Goal: Task Accomplishment & Management: Manage account settings

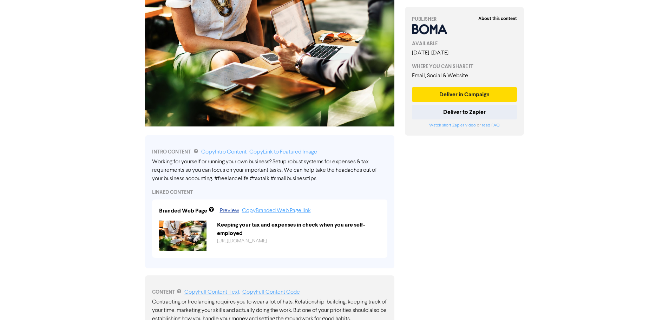
scroll to position [105, 0]
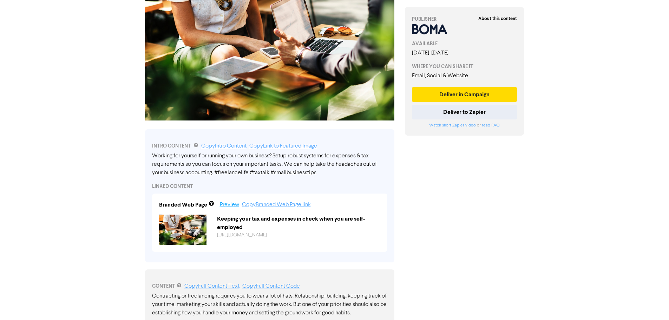
click at [224, 205] on link "Preview" at bounding box center [229, 205] width 19 height 6
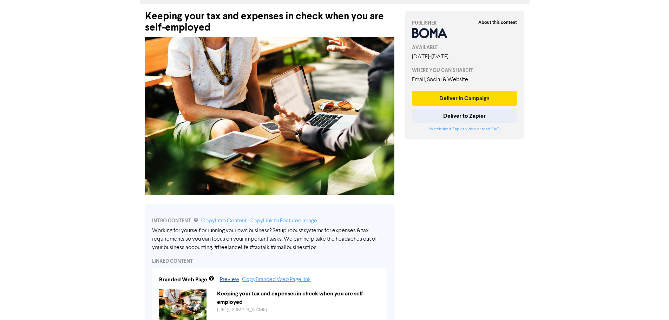
scroll to position [0, 0]
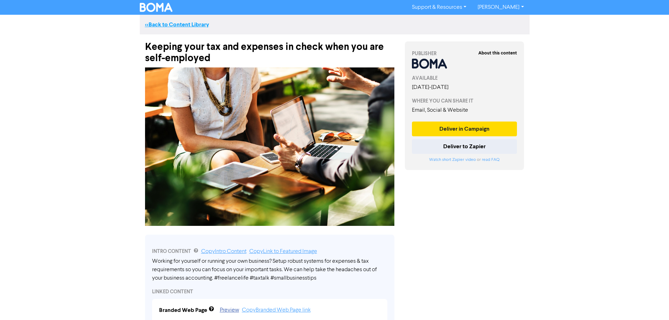
click at [165, 21] on link "<< Back to Content Library" at bounding box center [177, 24] width 64 height 7
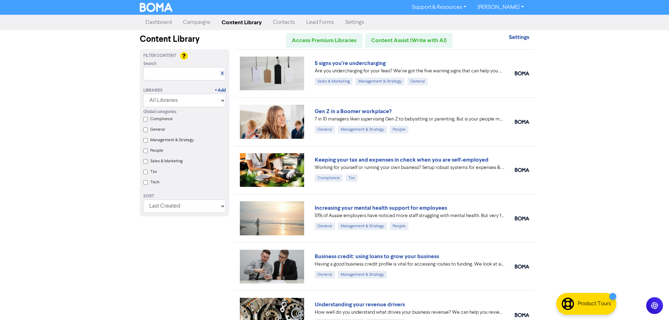
click at [325, 107] on div "Gen Z in a Boomer workplace? 7 in 10 managers liken supervising Gen Z to babysi…" at bounding box center [385, 121] width 300 height 48
click at [326, 108] on link "Gen Z in a Boomer workplace?" at bounding box center [353, 111] width 77 height 7
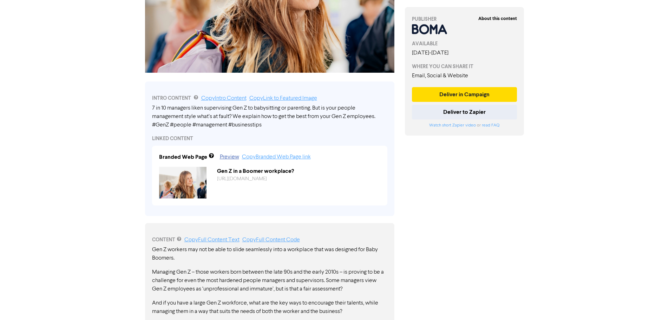
scroll to position [149, 0]
click at [303, 98] on link "Copy Link to Featured Image" at bounding box center [283, 99] width 68 height 6
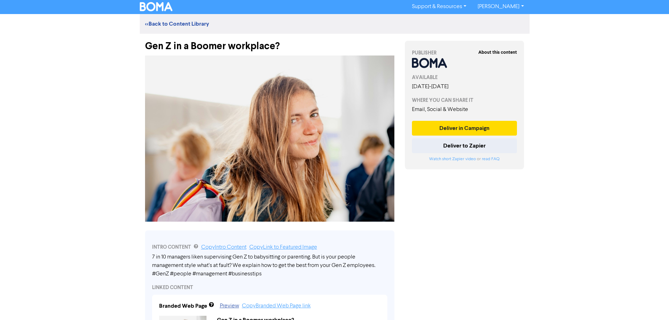
scroll to position [0, 0]
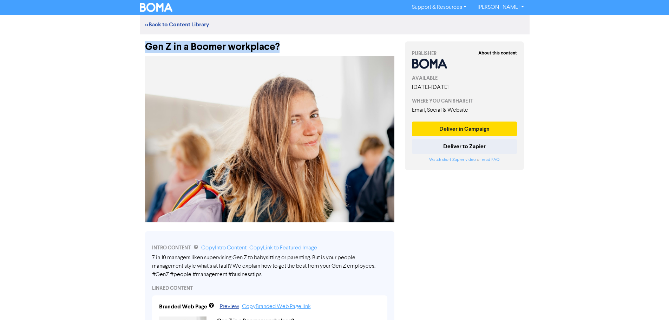
drag, startPoint x: 281, startPoint y: 45, endPoint x: 128, endPoint y: 50, distance: 152.8
click at [128, 50] on div "Support & Resources Video Tutorials FAQ & Guides Marketing Education [PERSON_NA…" at bounding box center [334, 160] width 669 height 320
copy div "Gen Z in a Boomer workplace?"
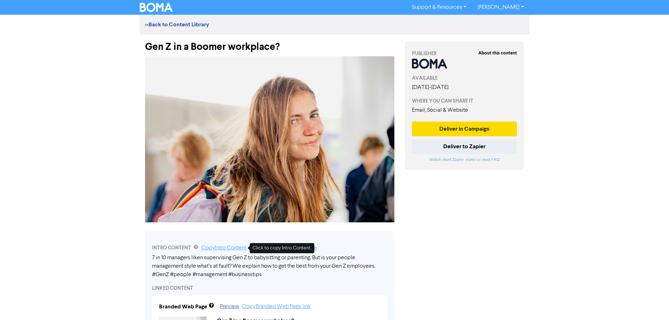
click at [230, 247] on link "Copy Intro Content" at bounding box center [223, 248] width 45 height 6
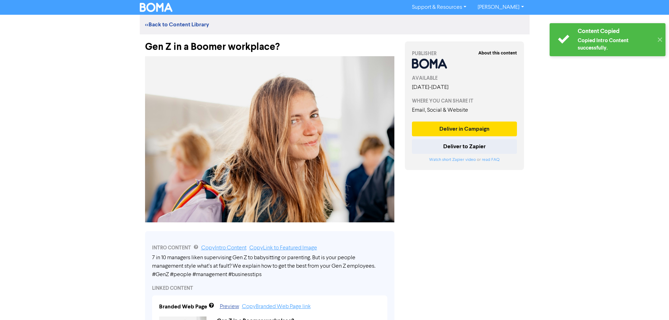
scroll to position [211, 0]
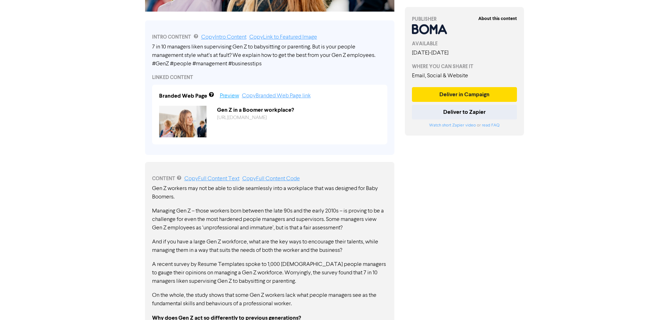
click at [226, 94] on link "Preview" at bounding box center [229, 96] width 19 height 6
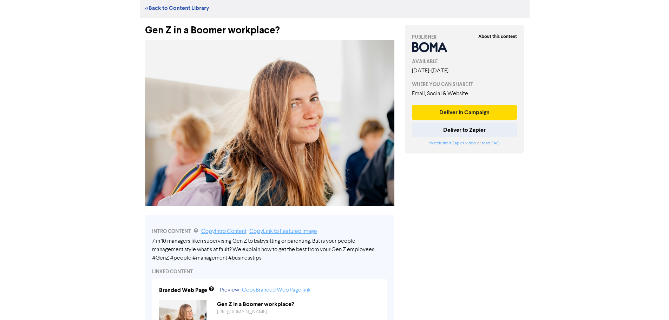
scroll to position [0, 0]
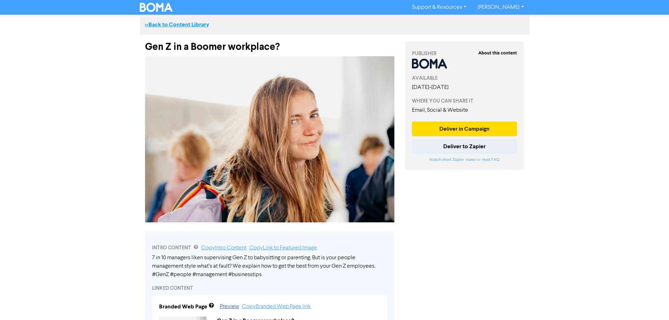
click at [166, 24] on link "<< Back to Content Library" at bounding box center [177, 24] width 64 height 7
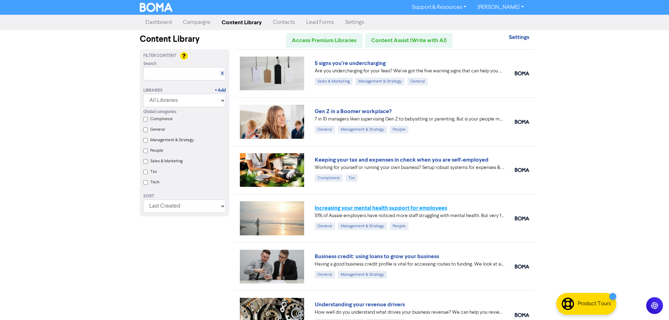
click at [337, 208] on link "Increasing your mental health support for employees" at bounding box center [381, 207] width 132 height 7
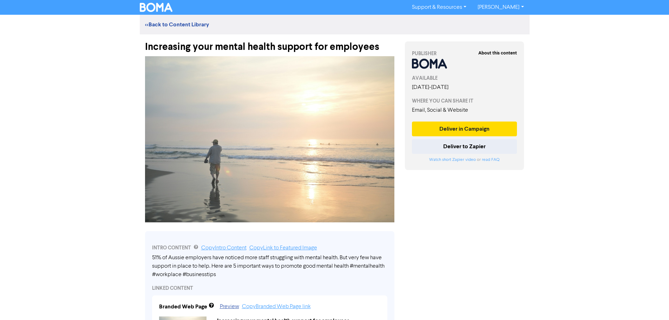
drag, startPoint x: 378, startPoint y: 48, endPoint x: 136, endPoint y: 48, distance: 242.6
copy div "Increasing your mental health support for employees"
click at [226, 250] on link "Copy Intro Content" at bounding box center [223, 248] width 45 height 6
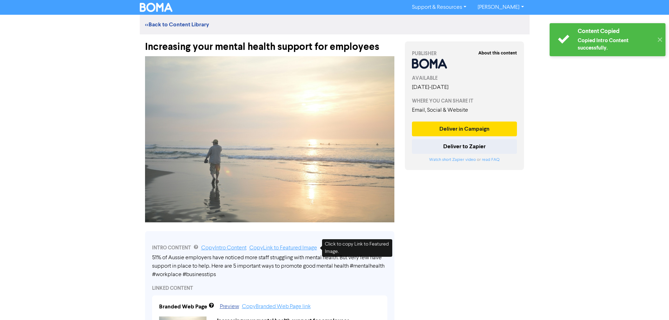
click at [265, 245] on link "Copy Link to Featured Image" at bounding box center [283, 248] width 68 height 6
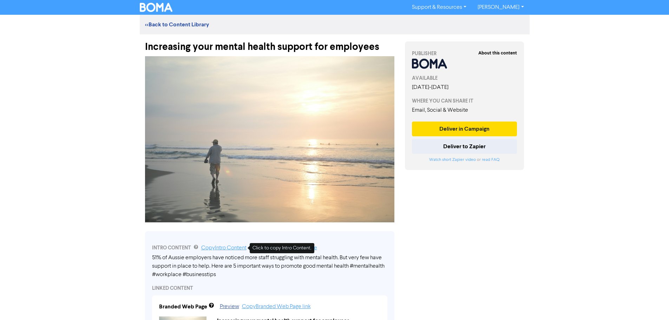
click at [229, 245] on link "Copy Intro Content" at bounding box center [223, 248] width 45 height 6
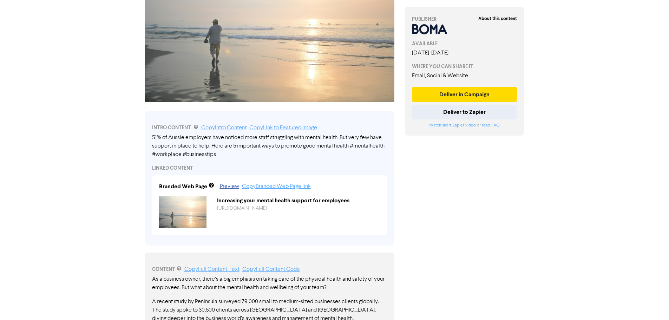
scroll to position [140, 0]
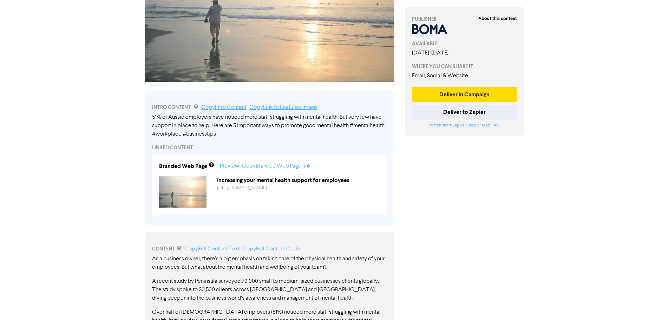
click at [232, 168] on link "Preview" at bounding box center [229, 166] width 19 height 6
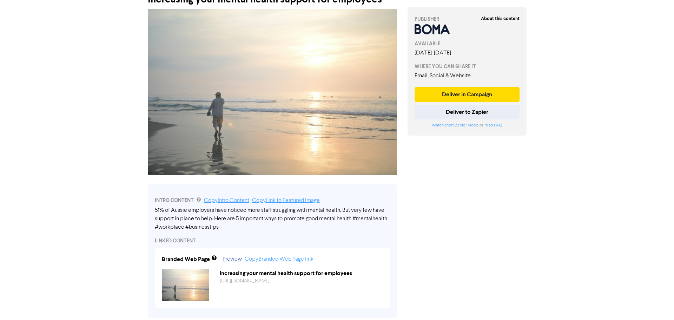
scroll to position [0, 0]
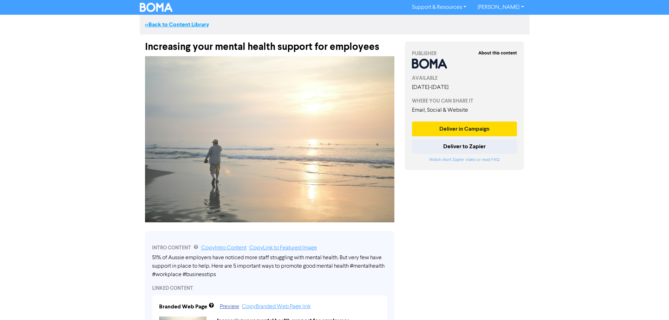
click at [160, 25] on link "<< Back to Content Library" at bounding box center [177, 24] width 64 height 7
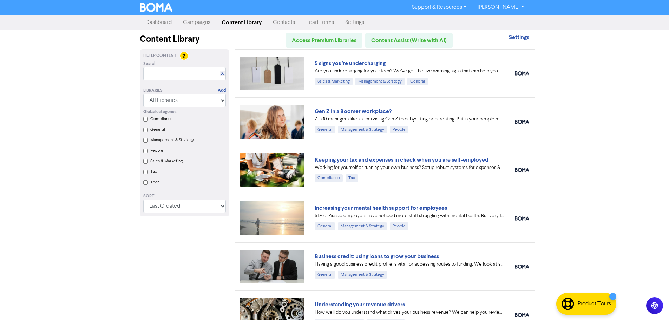
click at [202, 19] on link "Campaigns" at bounding box center [196, 22] width 39 height 14
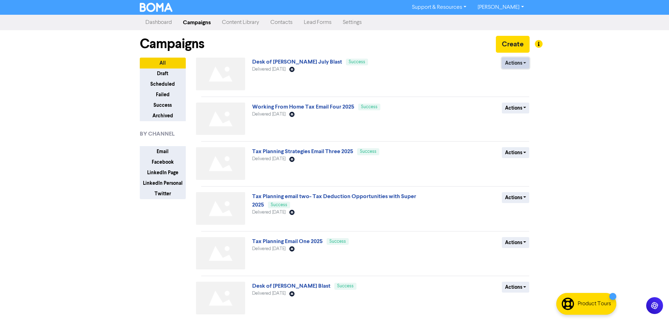
click at [515, 63] on button "Actions" at bounding box center [516, 63] width 28 height 11
click at [515, 78] on button "Duplicate" at bounding box center [529, 77] width 55 height 11
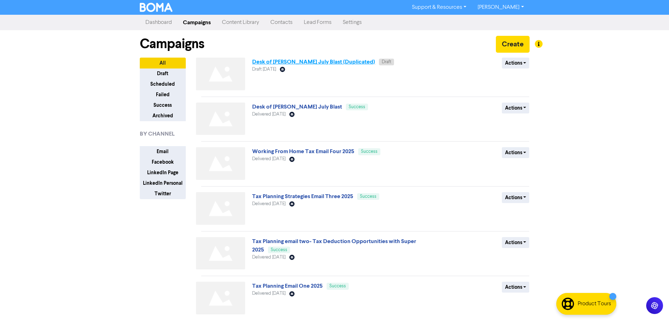
click at [303, 64] on link "Desk of [PERSON_NAME] July Blast (Duplicated)" at bounding box center [313, 61] width 123 height 7
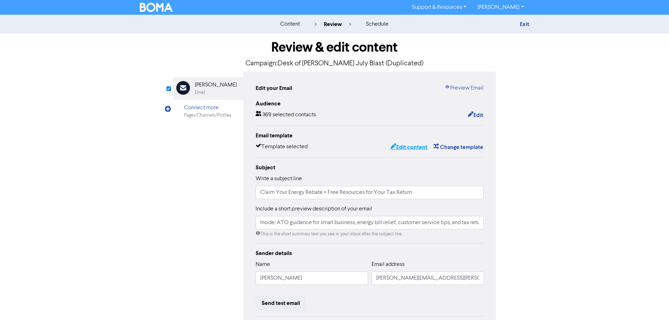
click at [404, 148] on button "Edit content" at bounding box center [409, 147] width 38 height 9
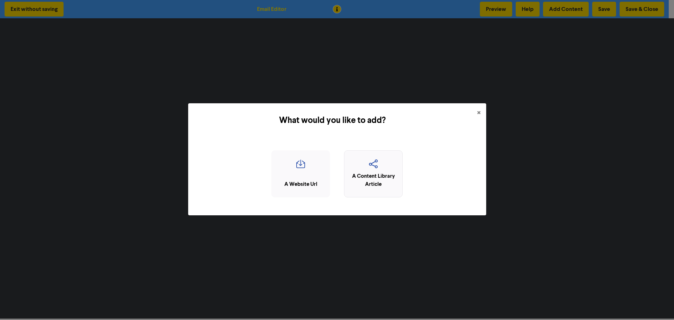
click at [390, 170] on icon "button" at bounding box center [373, 165] width 51 height 13
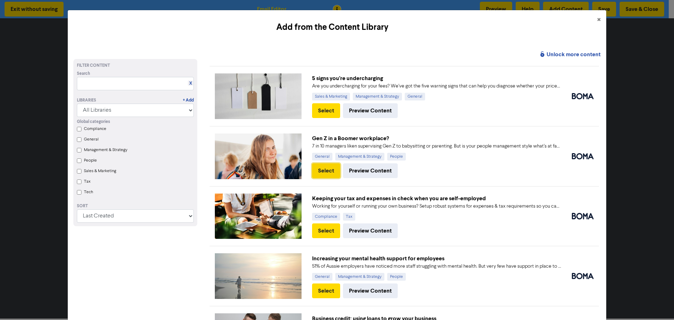
click at [323, 171] on button "Select" at bounding box center [326, 170] width 28 height 15
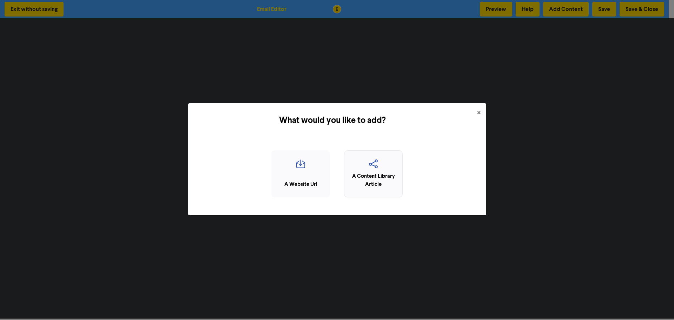
click at [374, 176] on div "A Content Library Article" at bounding box center [373, 180] width 51 height 16
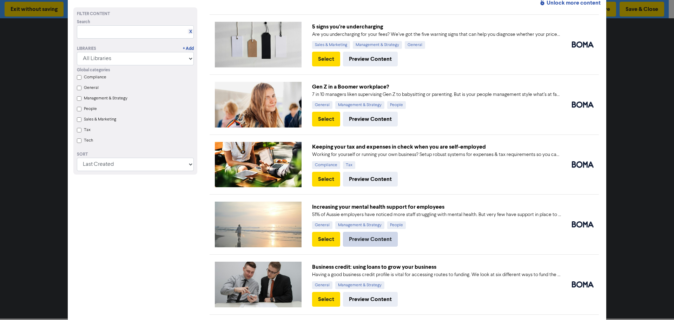
scroll to position [70, 0]
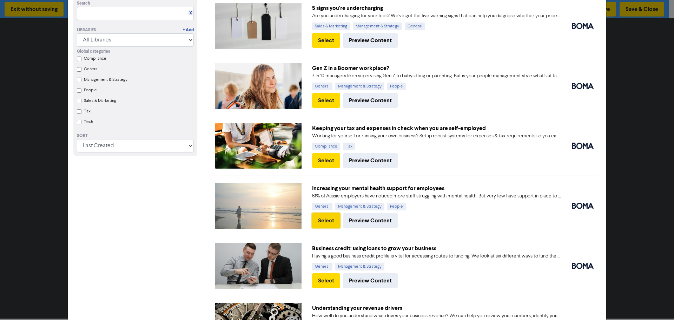
click at [321, 222] on button "Select" at bounding box center [326, 220] width 28 height 15
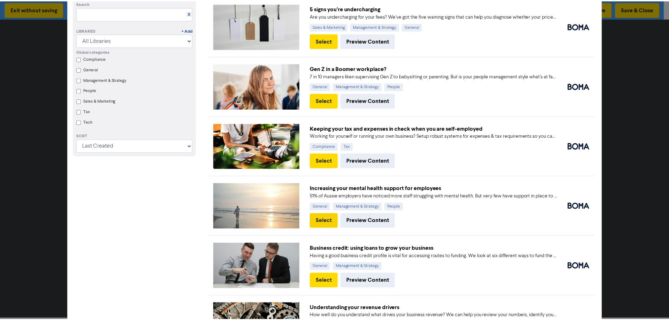
scroll to position [0, 0]
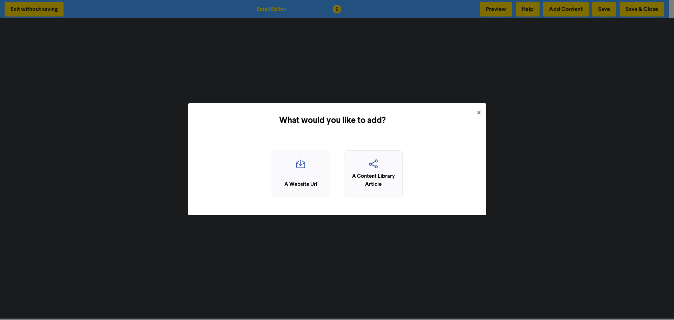
click at [382, 177] on div "A Content Library Article" at bounding box center [373, 180] width 51 height 16
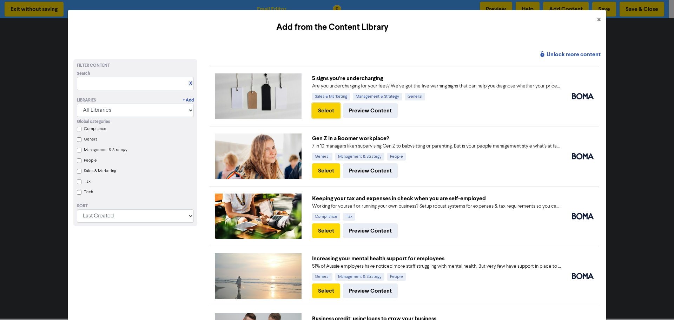
click at [322, 114] on button "Select" at bounding box center [326, 110] width 28 height 15
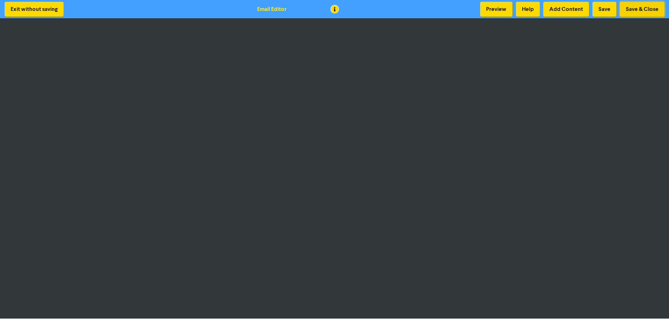
click at [634, 9] on button "Save & Close" at bounding box center [642, 9] width 45 height 15
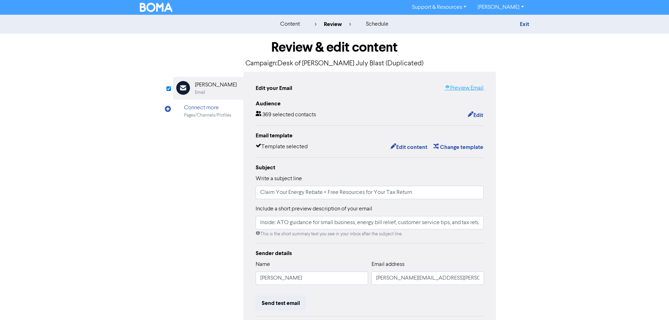
click at [465, 84] on link "Preview Email" at bounding box center [463, 88] width 39 height 8
click at [414, 145] on button "Edit content" at bounding box center [409, 147] width 38 height 9
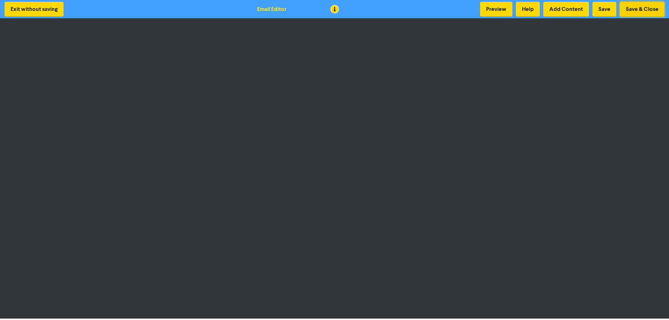
click at [626, 6] on button "Save & Close" at bounding box center [642, 9] width 45 height 15
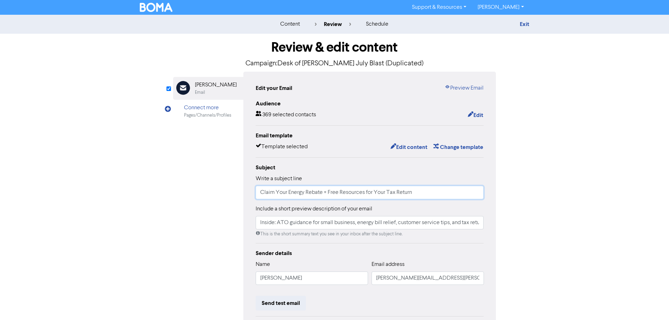
drag, startPoint x: 414, startPoint y: 193, endPoint x: 230, endPoint y: 202, distance: 184.9
click at [230, 202] on div "Email Created with Sketch. [PERSON_NAME] Email Connect more Pages/Channels/Prof…" at bounding box center [334, 221] width 323 height 298
paste input "Your August update: Key strategies for business and people"
click at [386, 194] on input "Your August update: Key strategies for business and people" at bounding box center [370, 192] width 228 height 13
click at [353, 192] on input "Your August update: Key strategies for business and your people" at bounding box center [370, 192] width 228 height 13
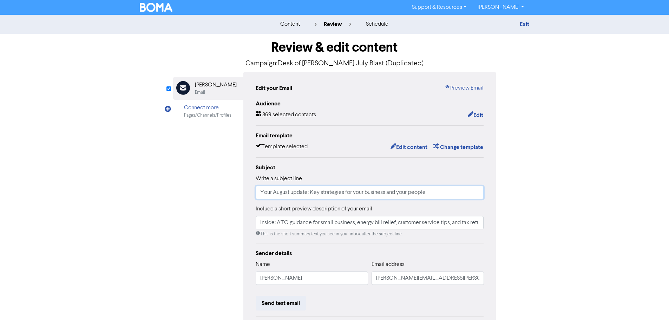
type input "Your August update: Key strategies for your business and your people"
drag, startPoint x: 260, startPoint y: 224, endPoint x: 533, endPoint y: 220, distance: 273.2
click at [533, 220] on div "Review & edit content Campaign: Desk of [PERSON_NAME] July Blast (Duplicated) E…" at bounding box center [334, 218] width 400 height 368
paste input "this edition: signs you may be undercharging, strategies for managing younger s…"
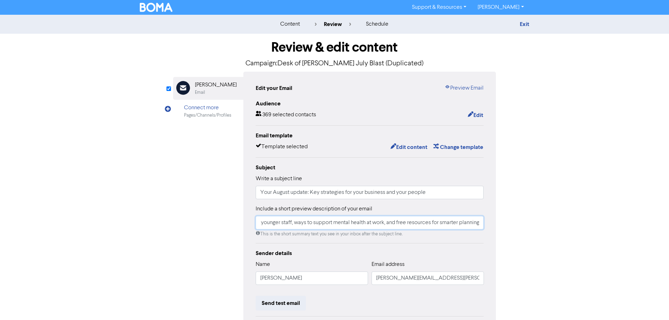
scroll to position [0, 0]
drag, startPoint x: 292, startPoint y: 222, endPoint x: 237, endPoint y: 227, distance: 56.0
click at [237, 227] on div "Email Created with Sketch. [PERSON_NAME] Email Connect more Pages/Channels/Prof…" at bounding box center [334, 221] width 323 height 298
type input "Inside this edition: signs you may be undercharging, strategies for managing yo…"
click at [410, 148] on button "Edit content" at bounding box center [409, 147] width 38 height 9
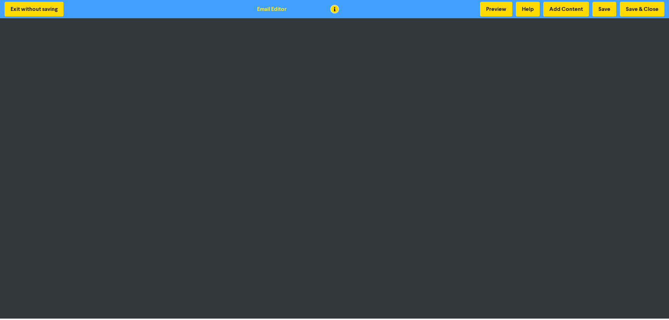
scroll to position [1, 0]
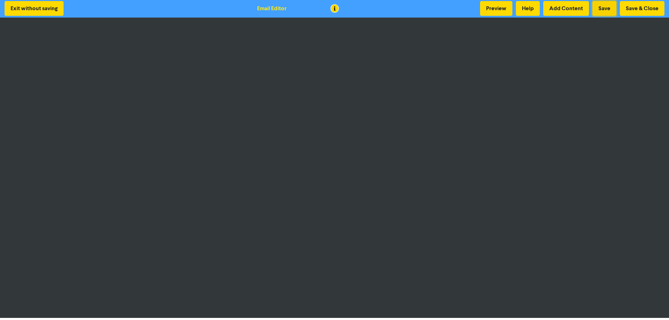
click at [606, 9] on button "Save" at bounding box center [604, 8] width 24 height 15
